Goal: Task Accomplishment & Management: Complete application form

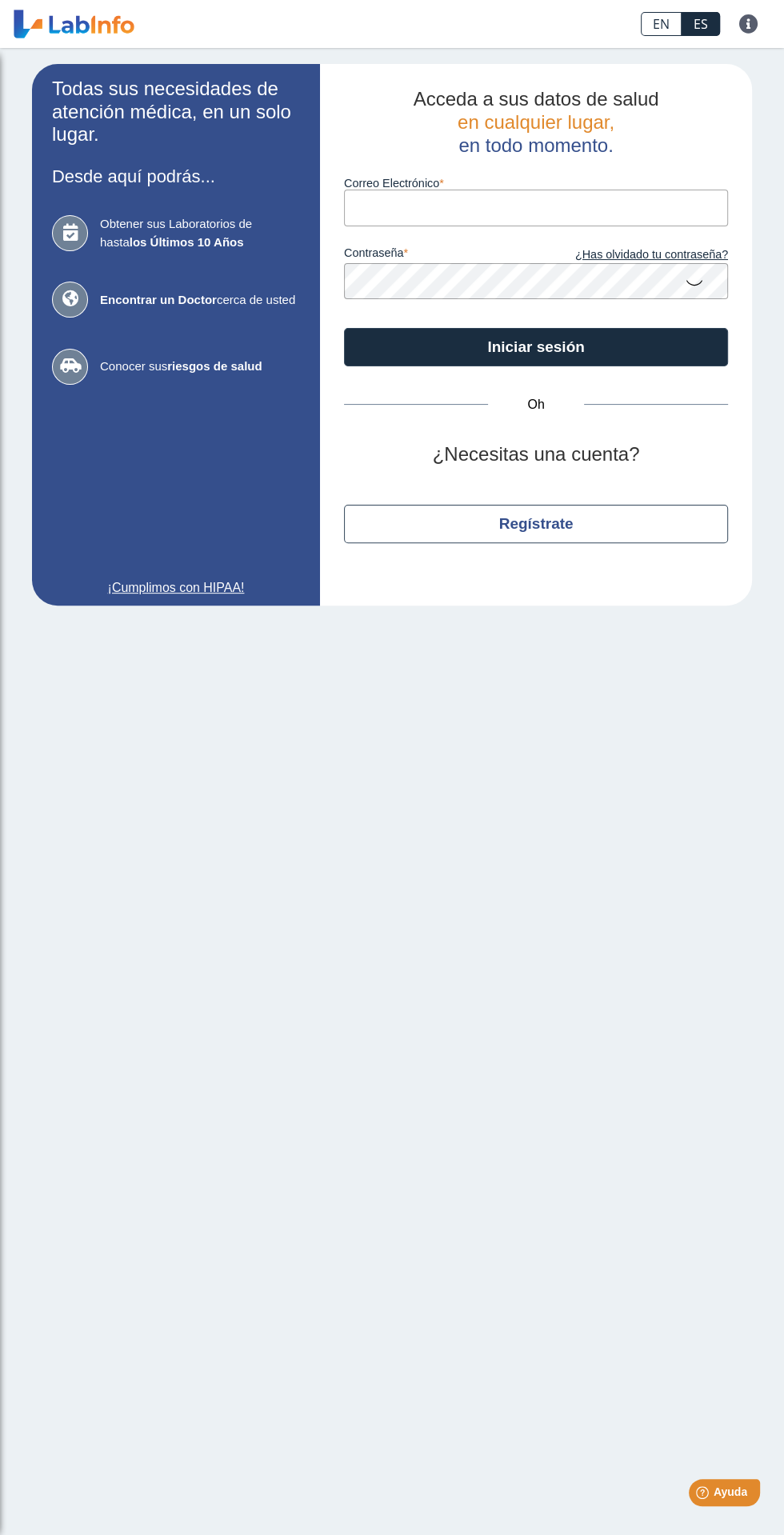
type input "[EMAIL_ADDRESS][DOMAIN_NAME]"
click at [344, 328] on button "Iniciar sesión" at bounding box center [536, 348] width 384 height 38
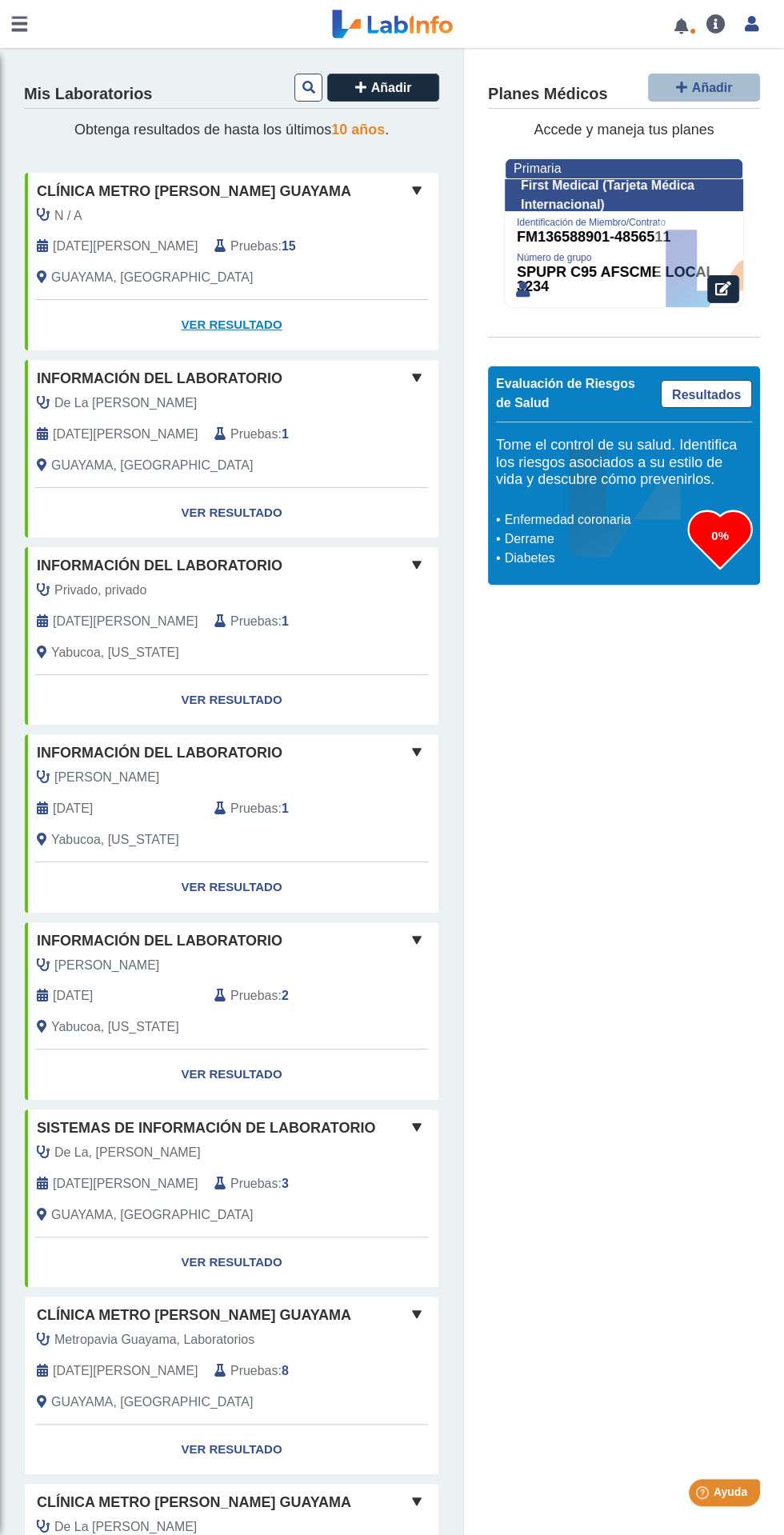
click at [258, 326] on font "Ver resultado" at bounding box center [232, 325] width 101 height 14
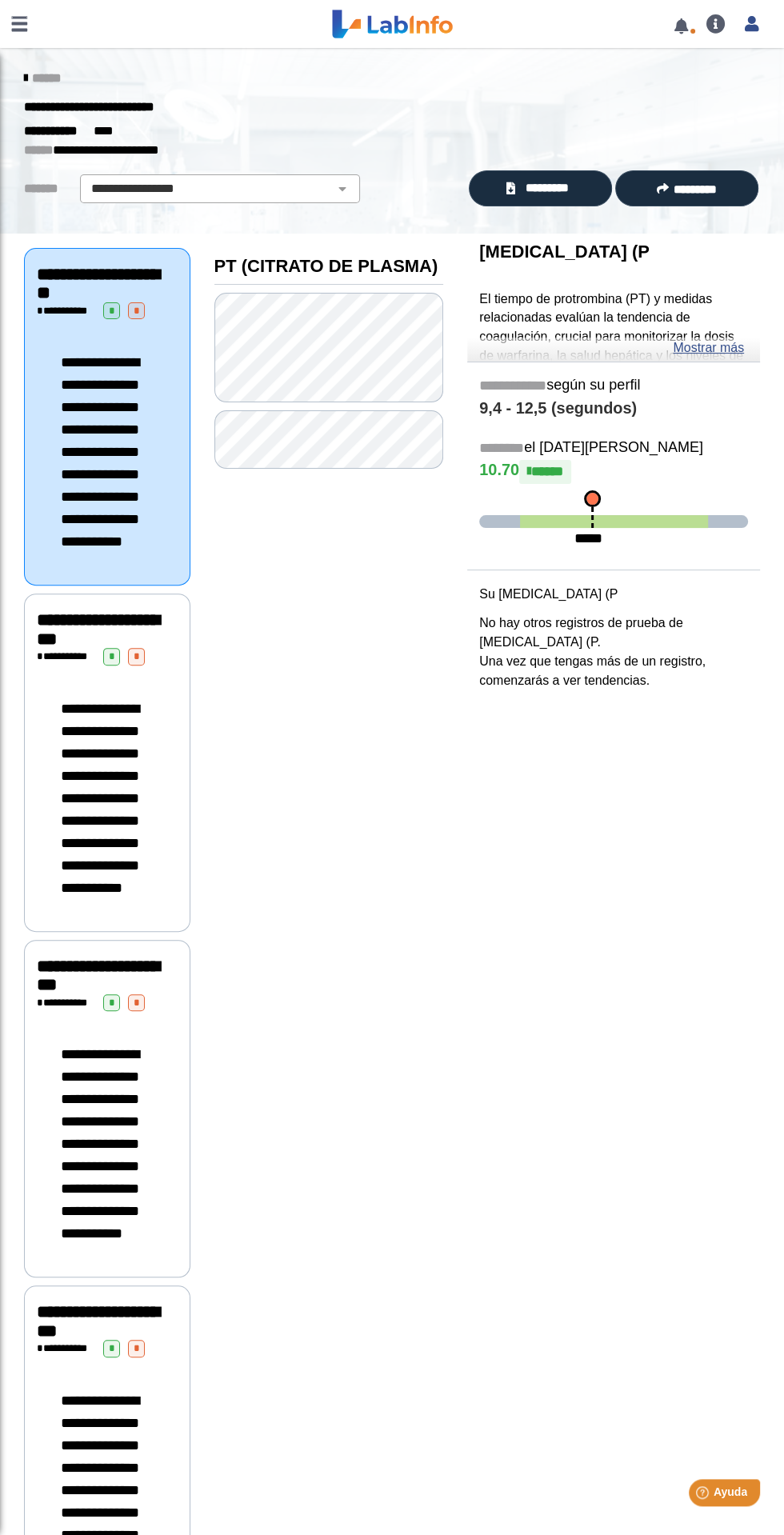
click at [66, 896] on font "**********" at bounding box center [100, 798] width 78 height 193
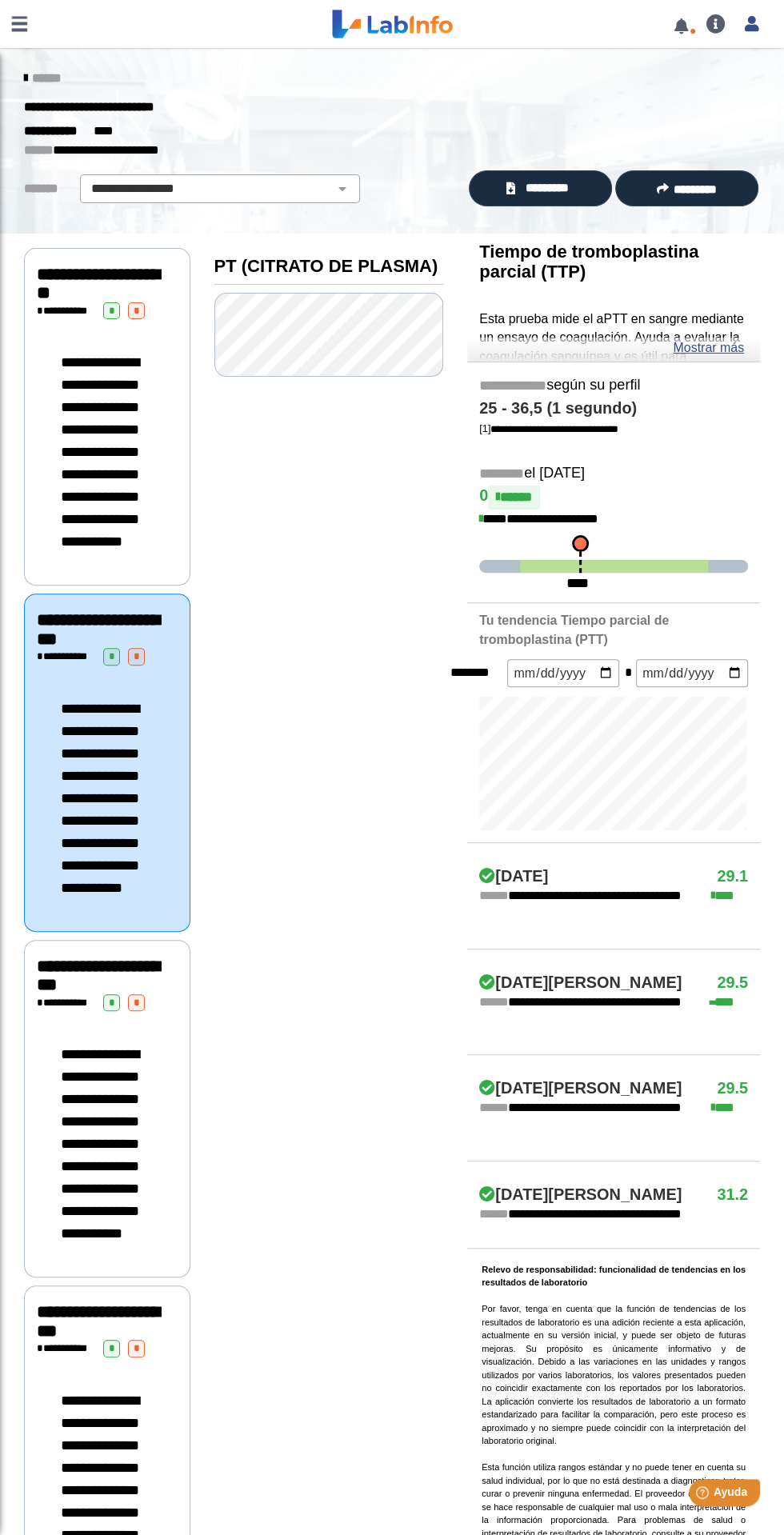
click at [132, 503] on font "**********" at bounding box center [100, 452] width 78 height 193
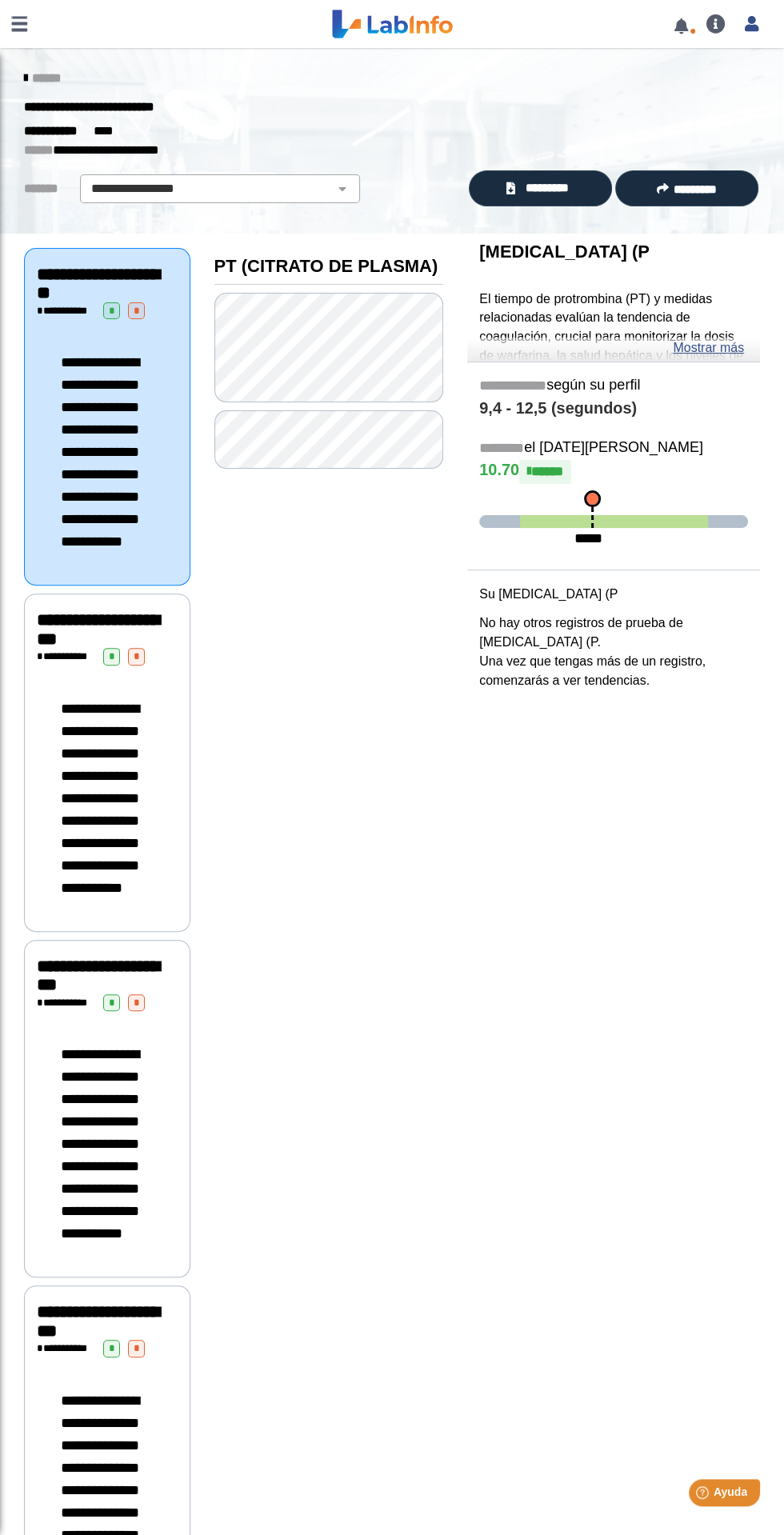
click at [64, 1241] on font "**********" at bounding box center [100, 1144] width 78 height 193
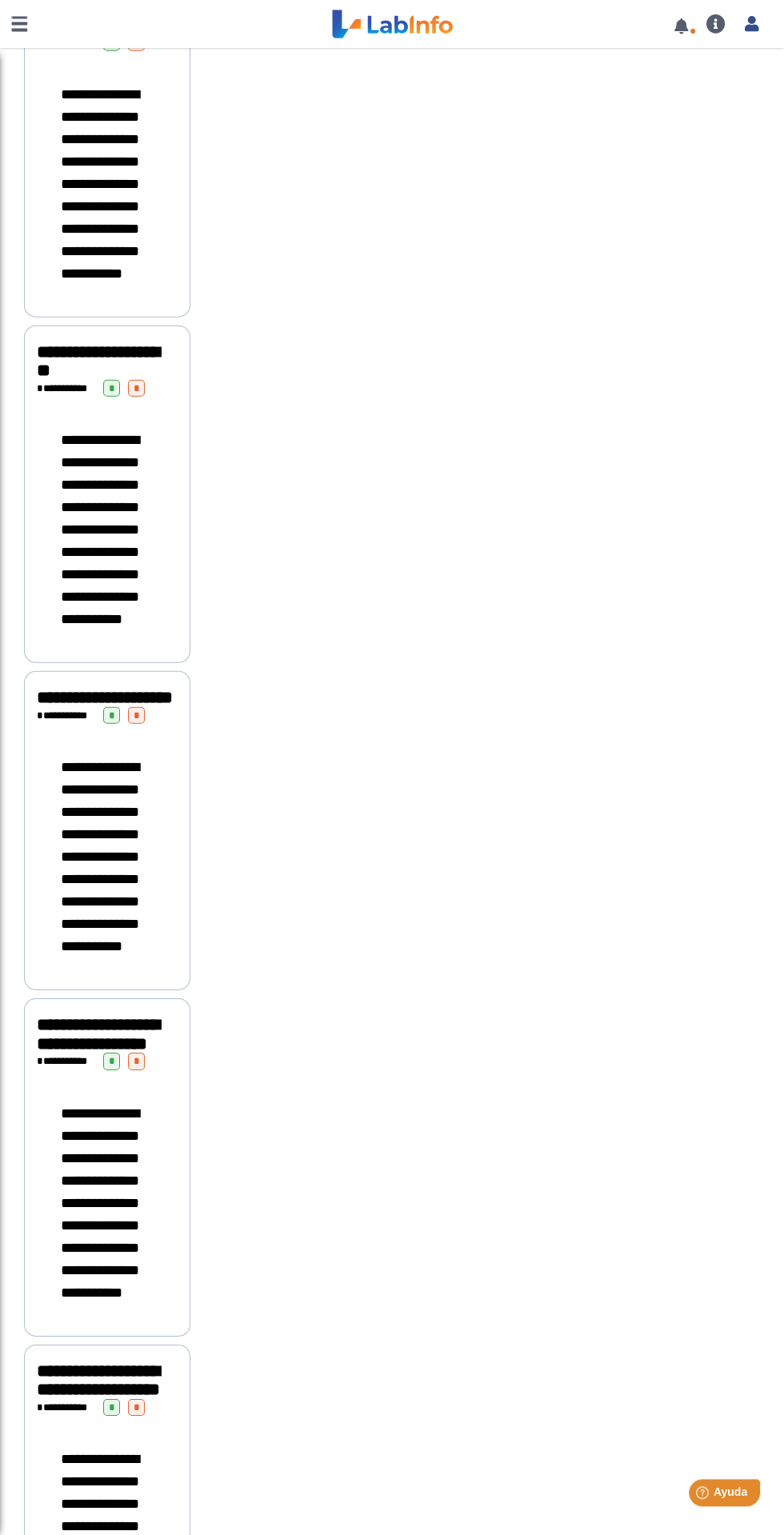
scroll to position [2662, 0]
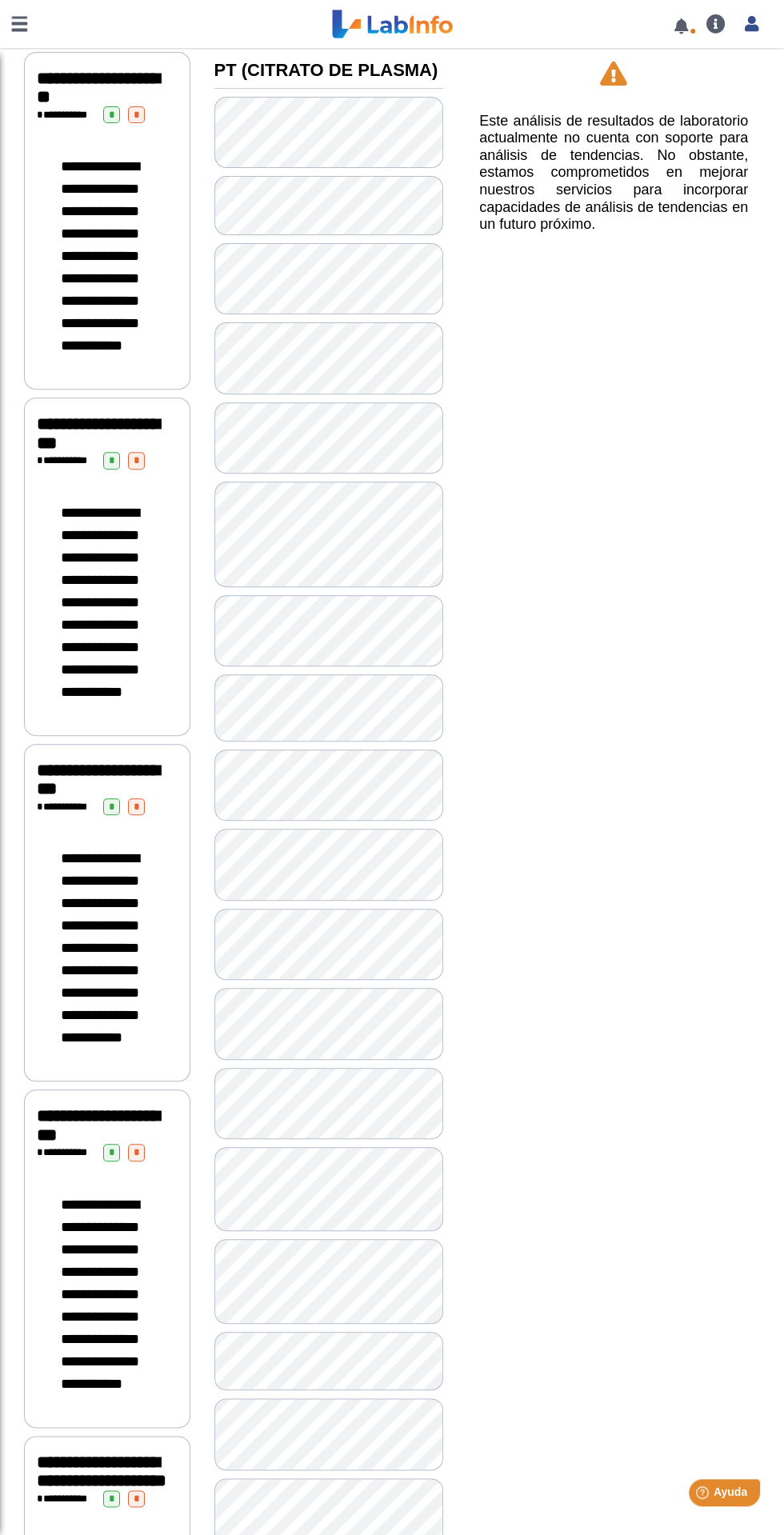
scroll to position [197, 0]
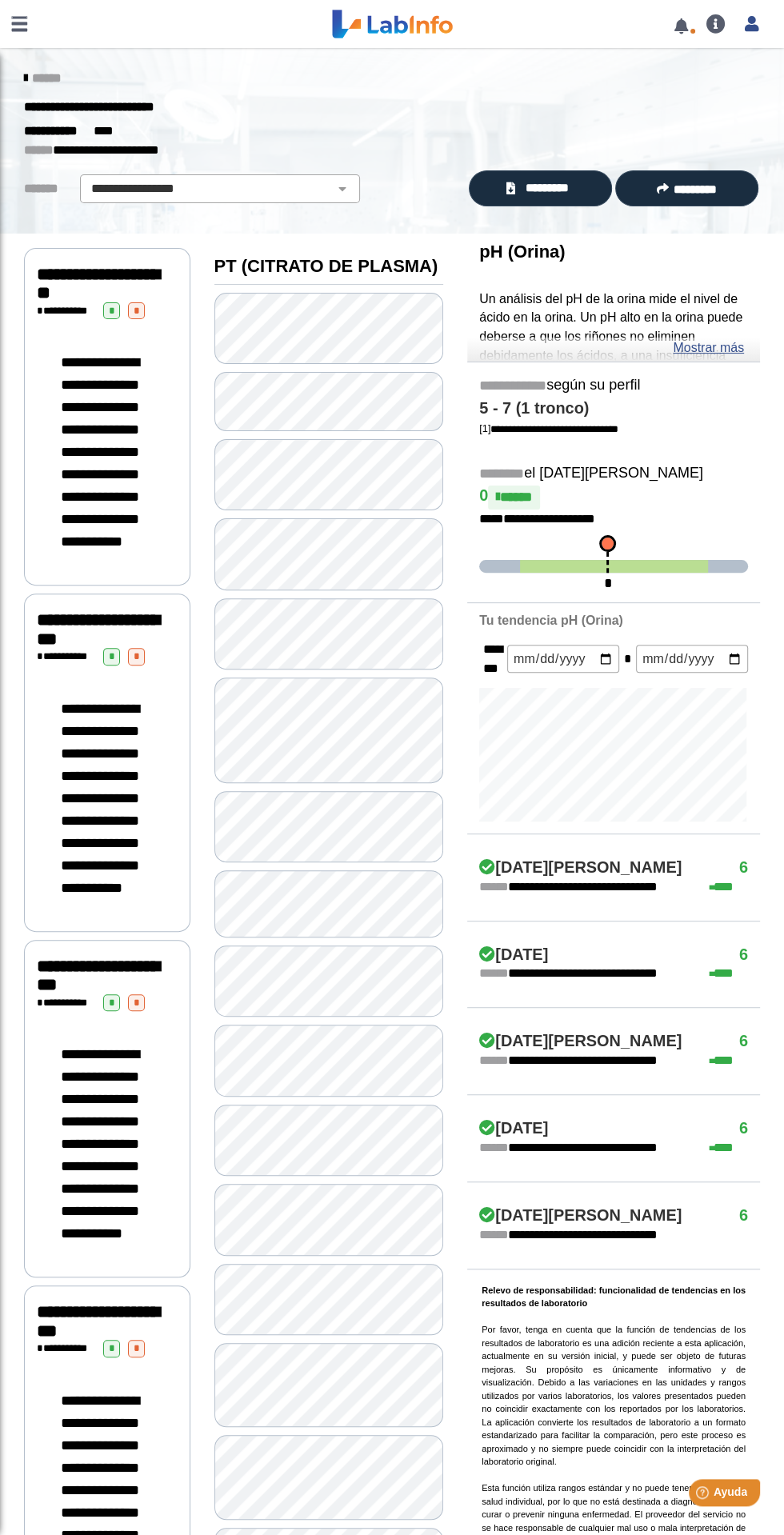
click at [17, 24] on link at bounding box center [19, 24] width 38 height 48
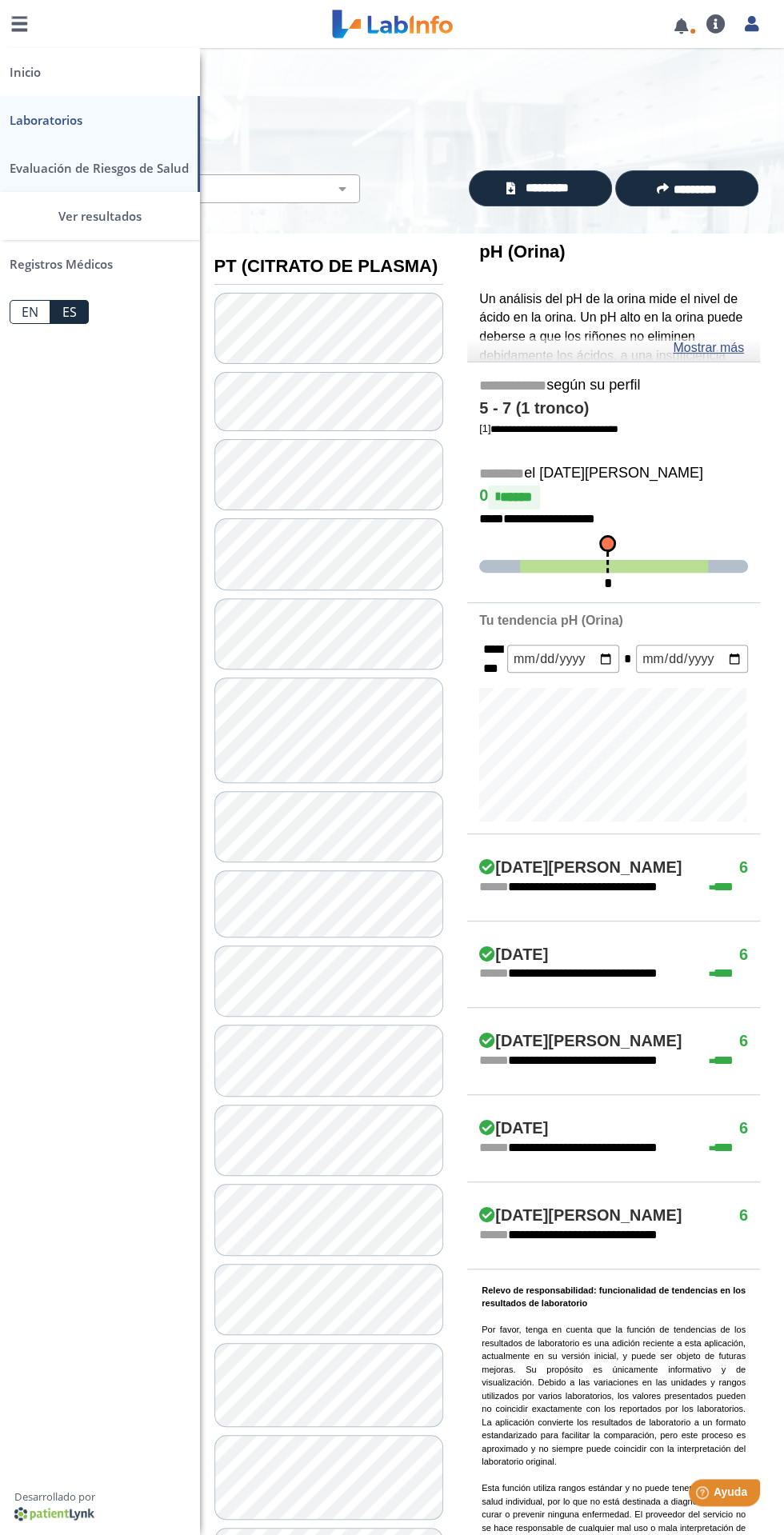
click at [84, 167] on font "Evaluación de Riesgos de Salud" at bounding box center [99, 168] width 179 height 16
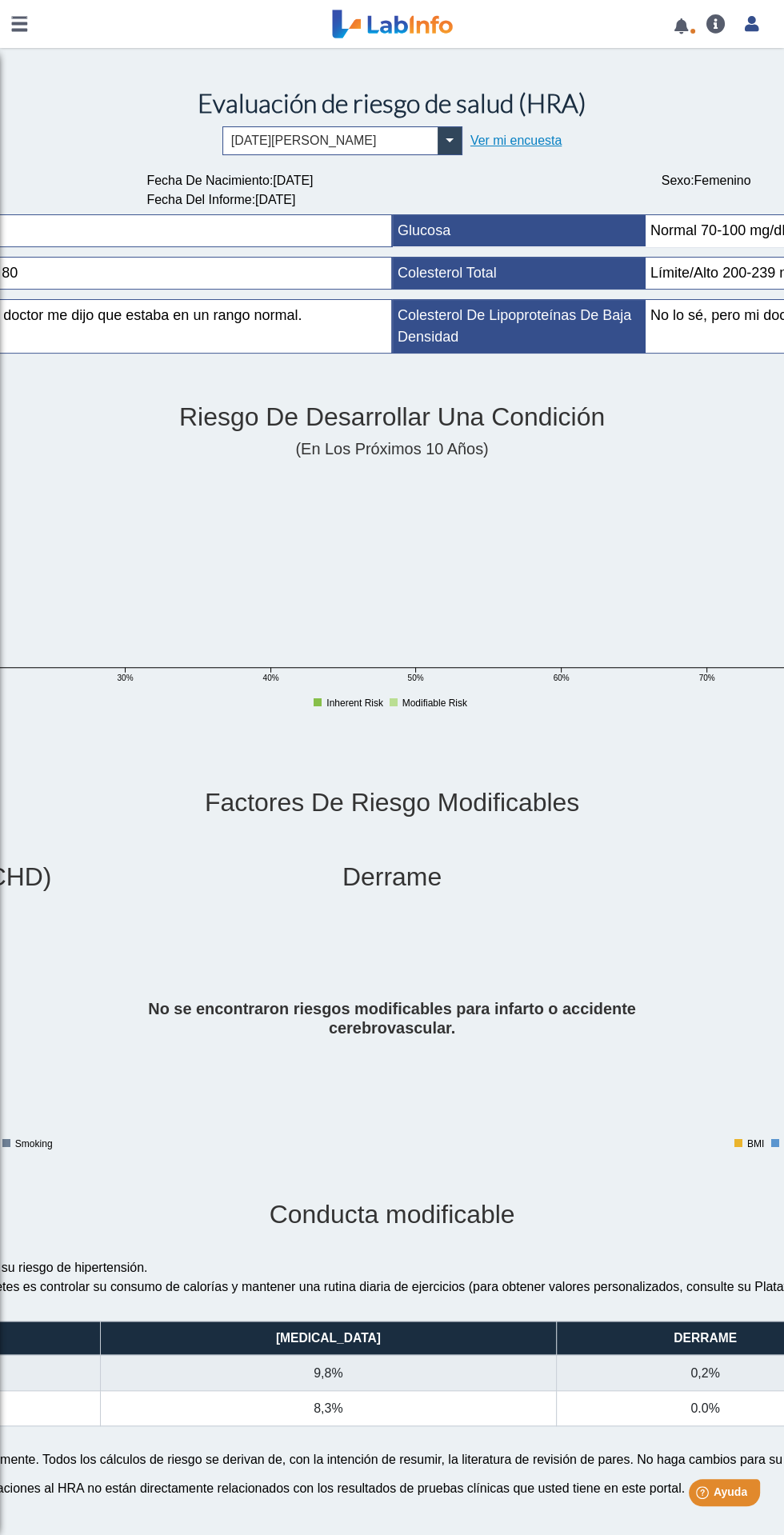
click at [502, 142] on font "Ver mi encuesta" at bounding box center [516, 140] width 91 height 14
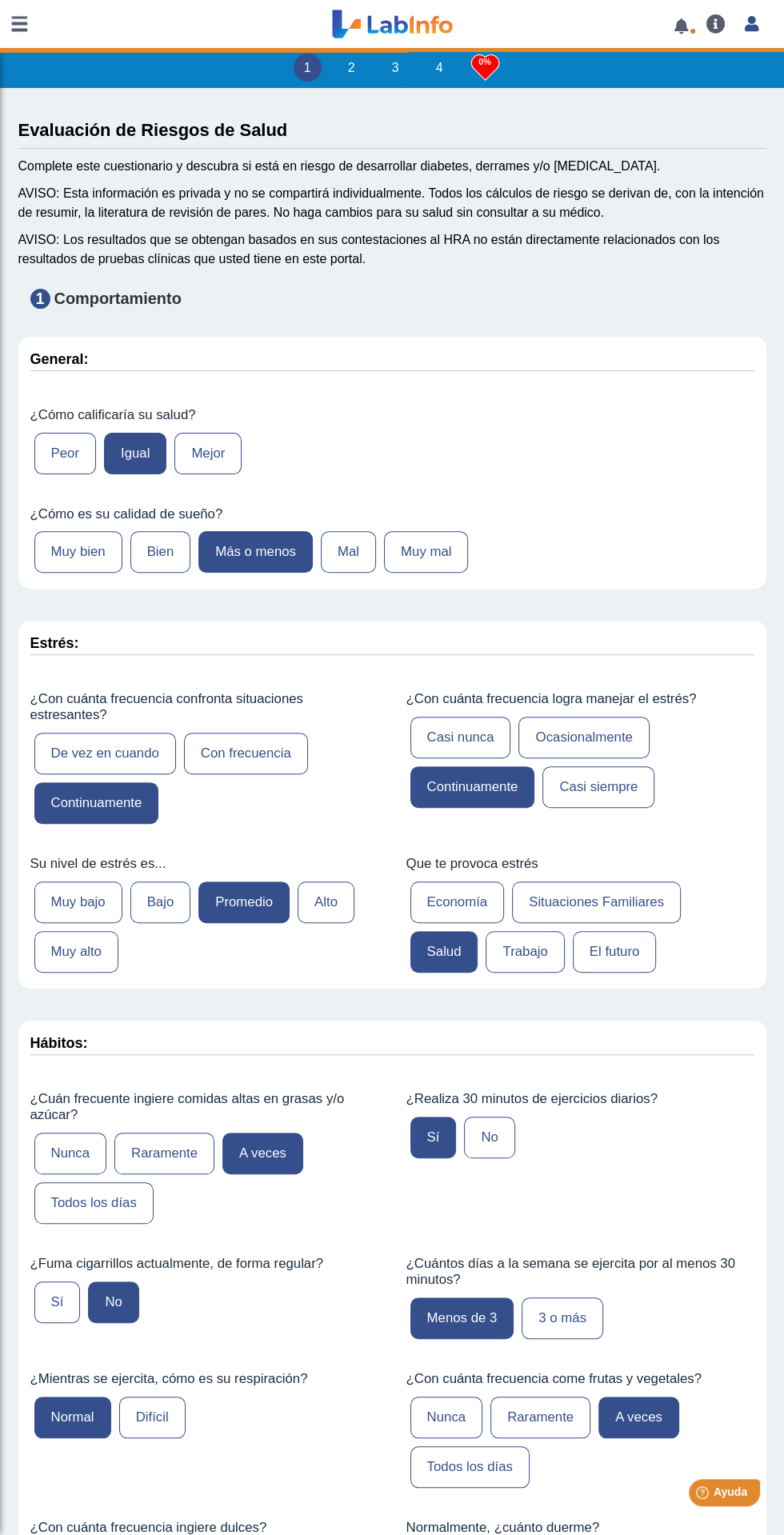
type input "149"
type input "[PERSON_NAME]"
type input "[DATE]"
type input "[PERSON_NAME]"
type input "[PHONE_NUMBER]"
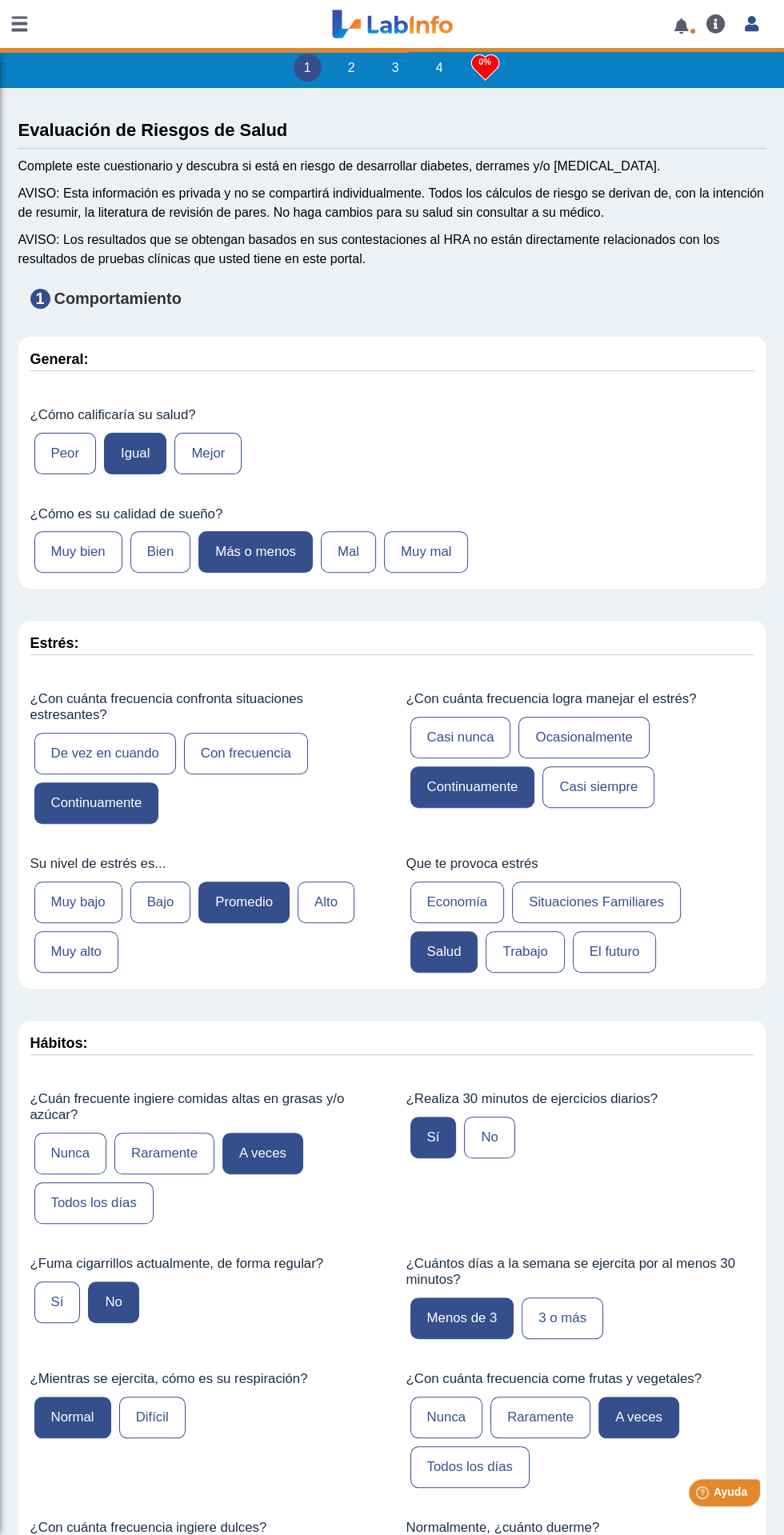
select select
type input "Humacao"
select select "12: 273"
select select "8: 281"
select select "2: 134"
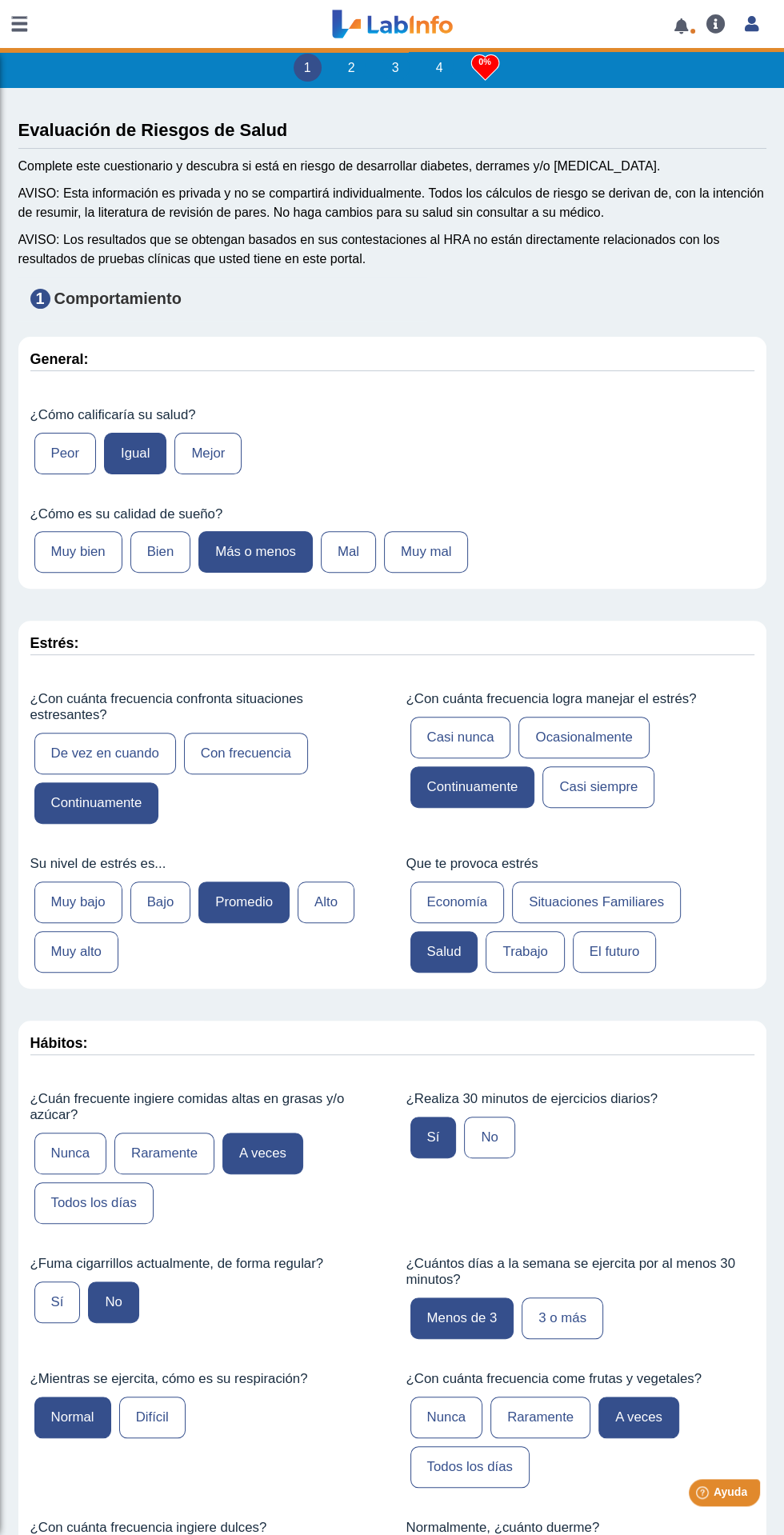
select select "24: 191"
select select "4: 146"
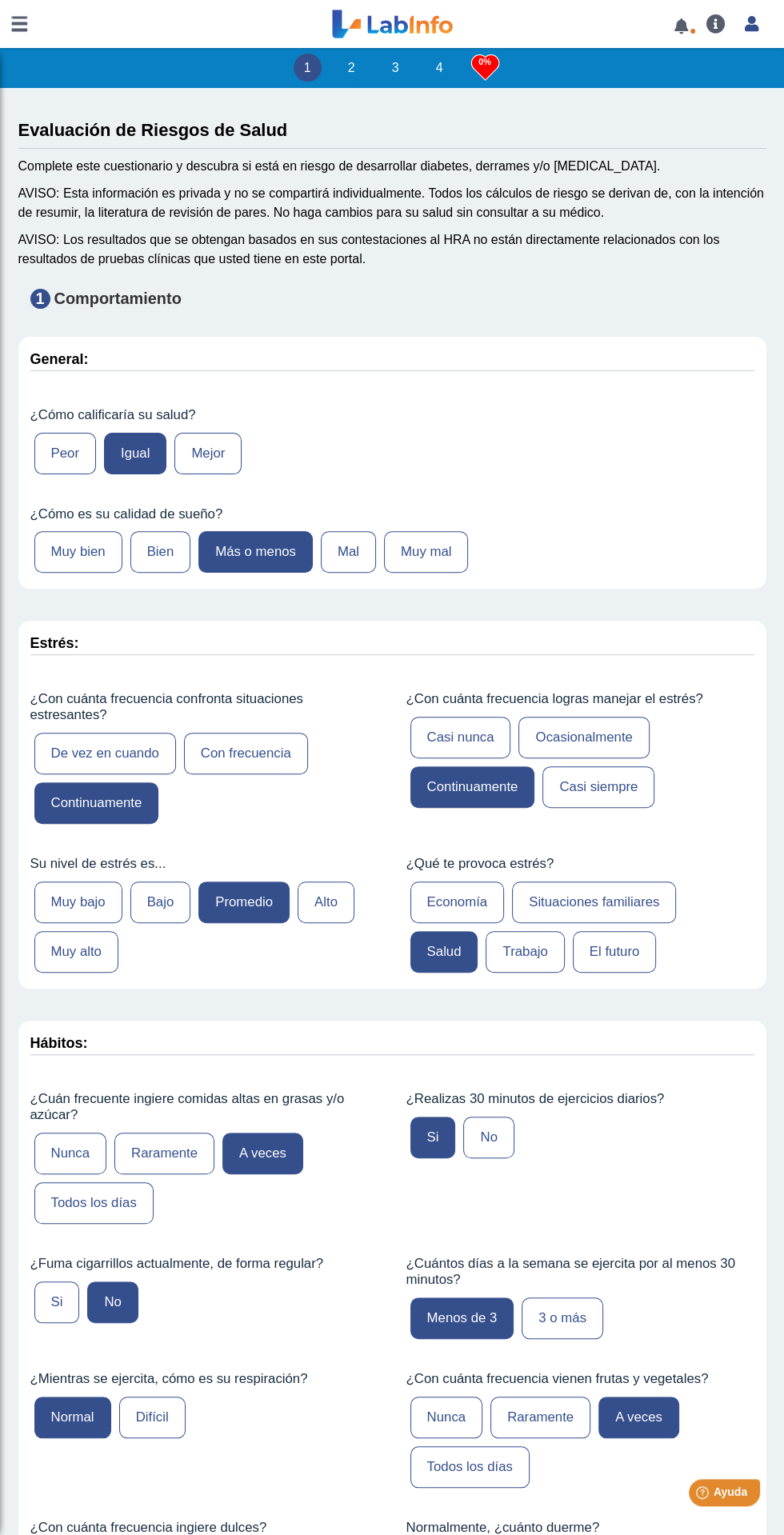
click at [20, 24] on link at bounding box center [19, 24] width 38 height 48
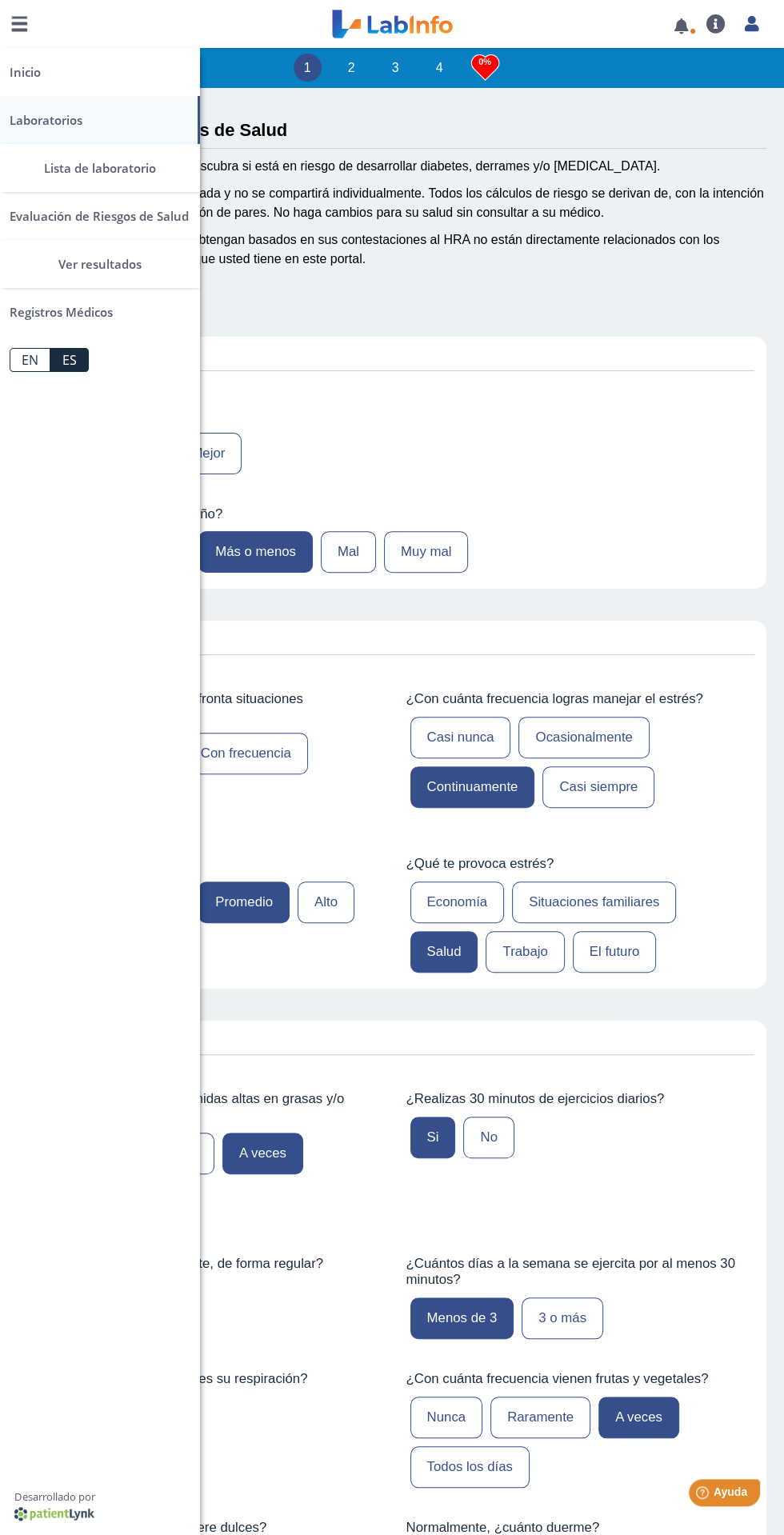
click at [52, 135] on link "Laboratorios" at bounding box center [100, 119] width 200 height 48
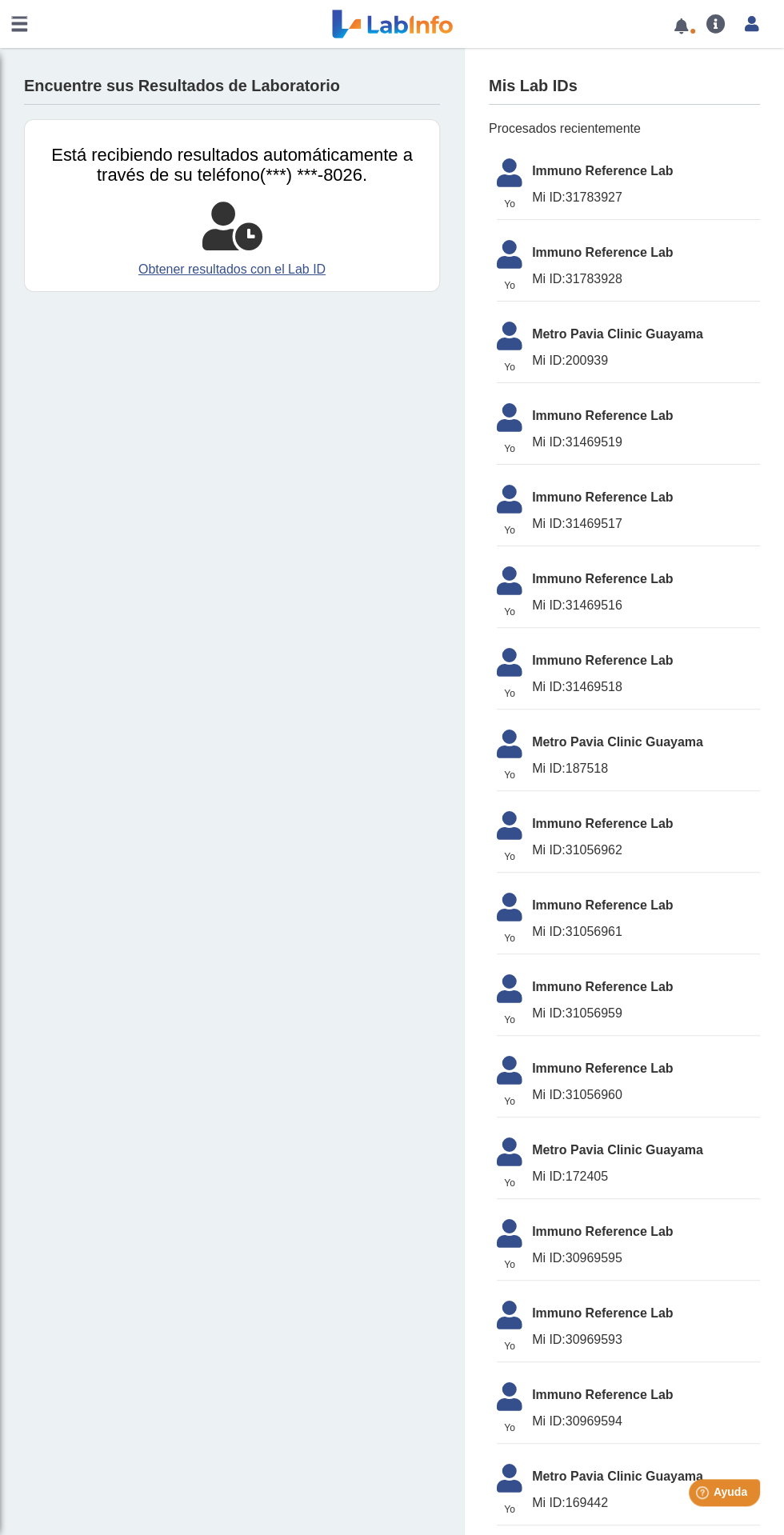
click at [23, 30] on link at bounding box center [19, 24] width 38 height 48
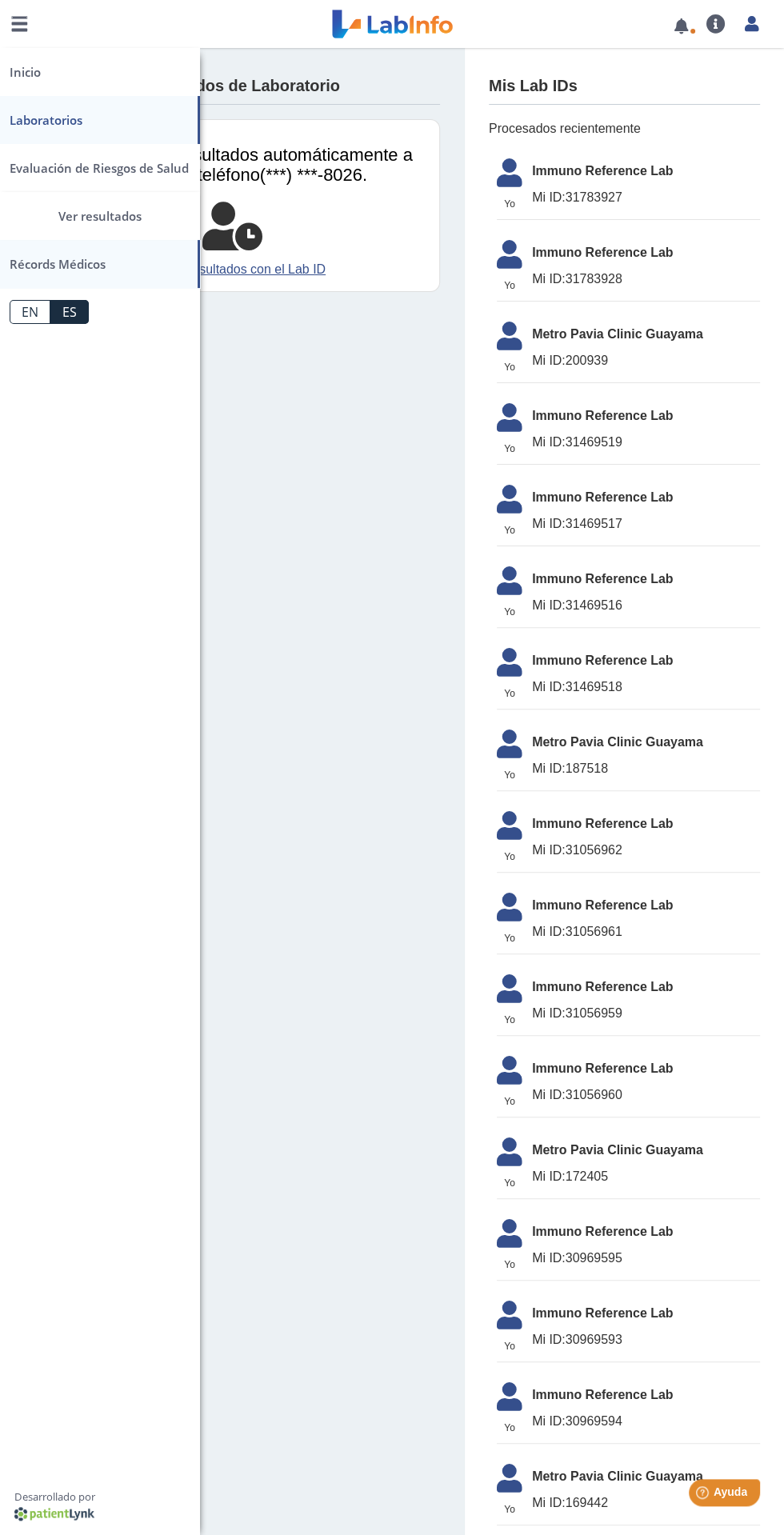
click at [109, 240] on link "Récords Médicos" at bounding box center [100, 264] width 200 height 48
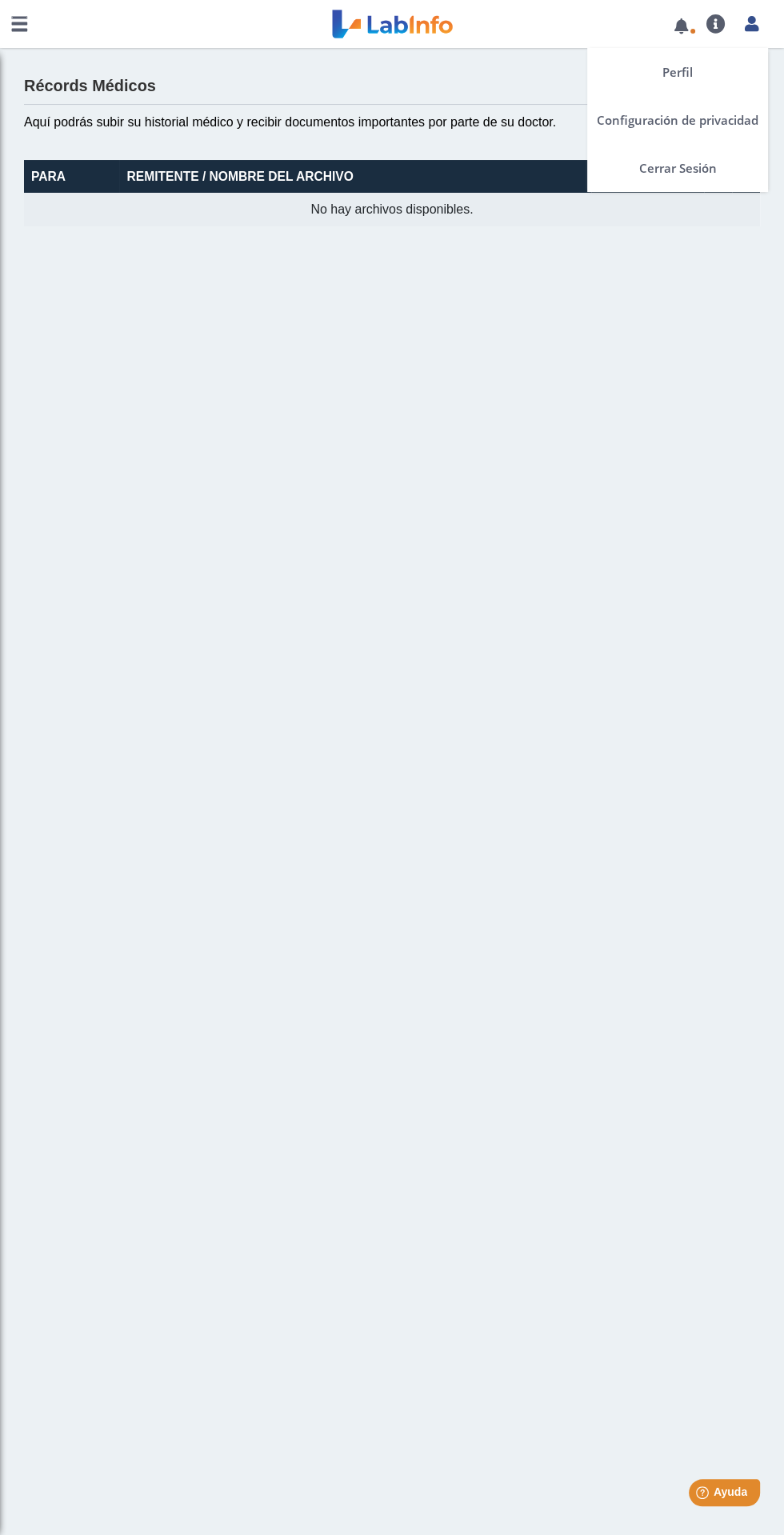
click at [751, 24] on icon at bounding box center [752, 24] width 14 height 12
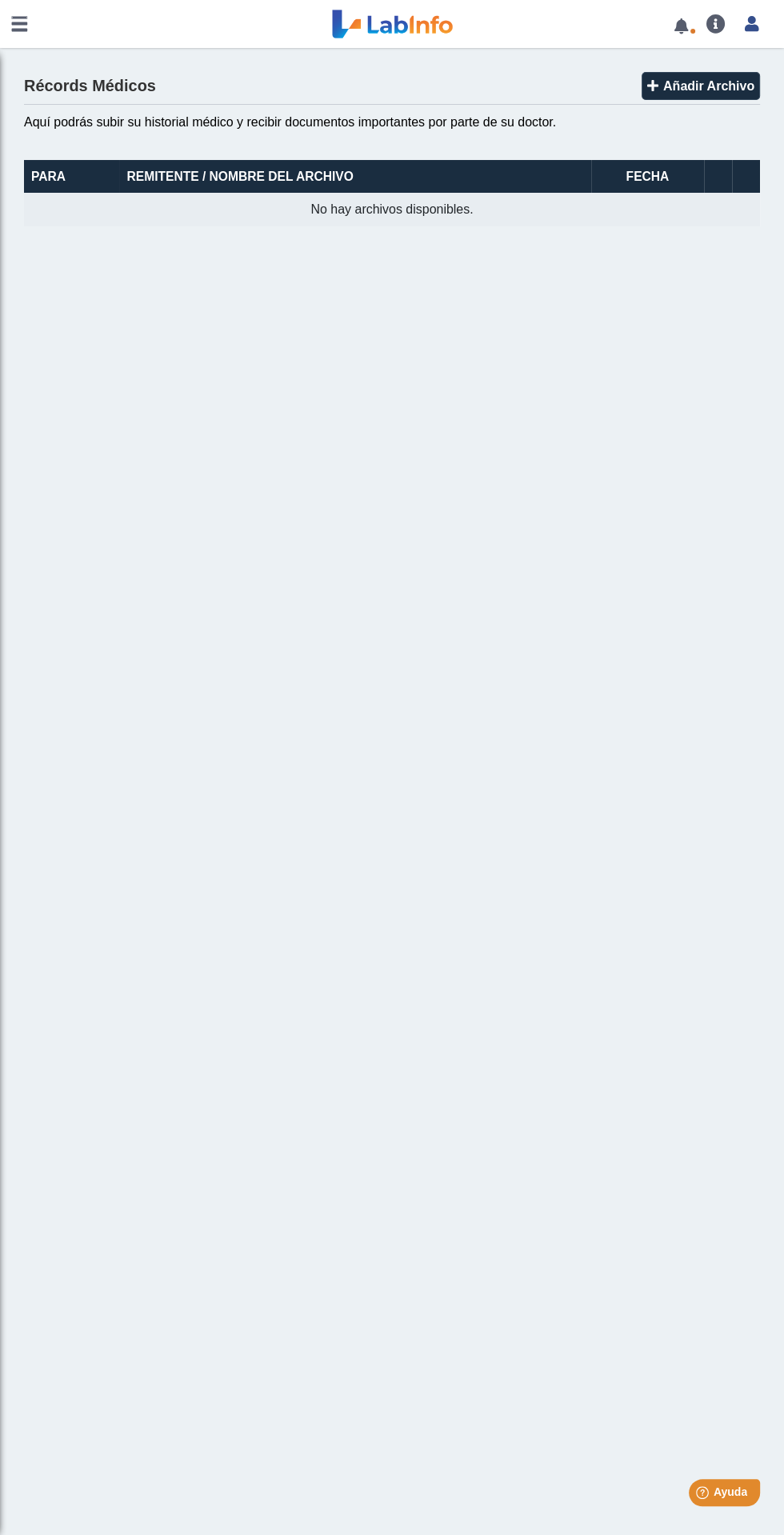
click at [694, 82] on link "Perfil" at bounding box center [678, 71] width 181 height 48
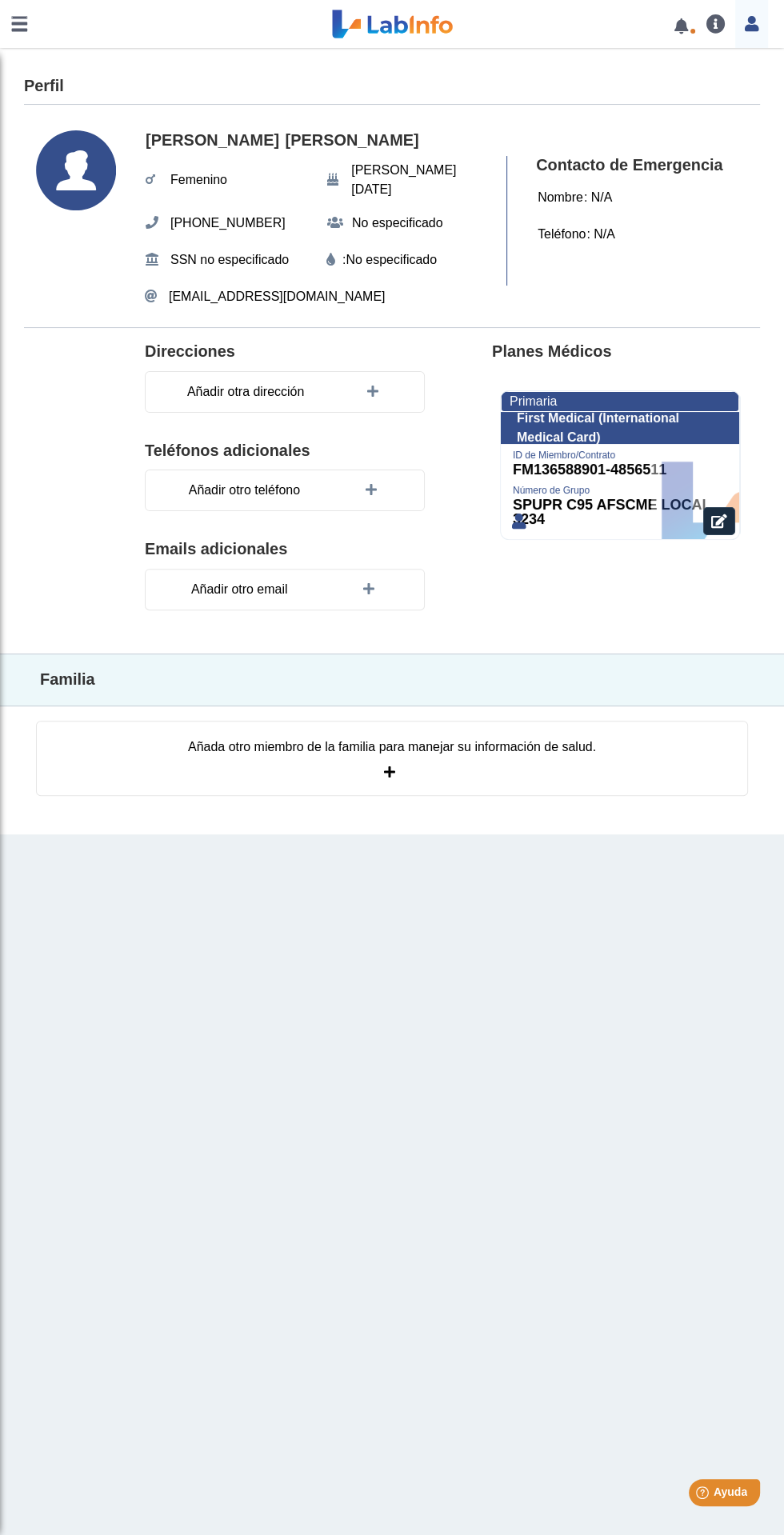
click at [20, 22] on link at bounding box center [19, 24] width 38 height 48
